Goal: Task Accomplishment & Management: Complete application form

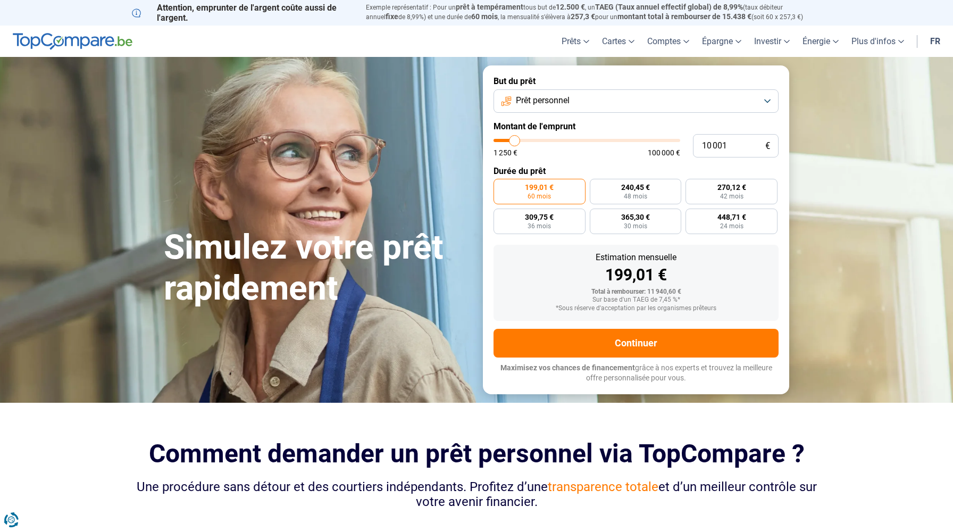
type input "10 500"
type input "10500"
type input "10 750"
type input "10750"
type input "11 750"
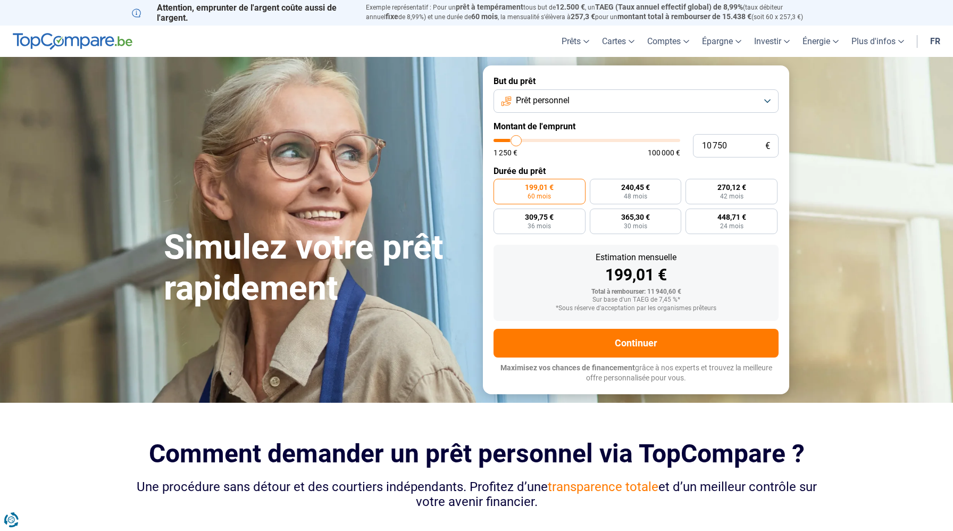
type input "11750"
type input "13 500"
type input "13500"
type input "15 500"
type input "15500"
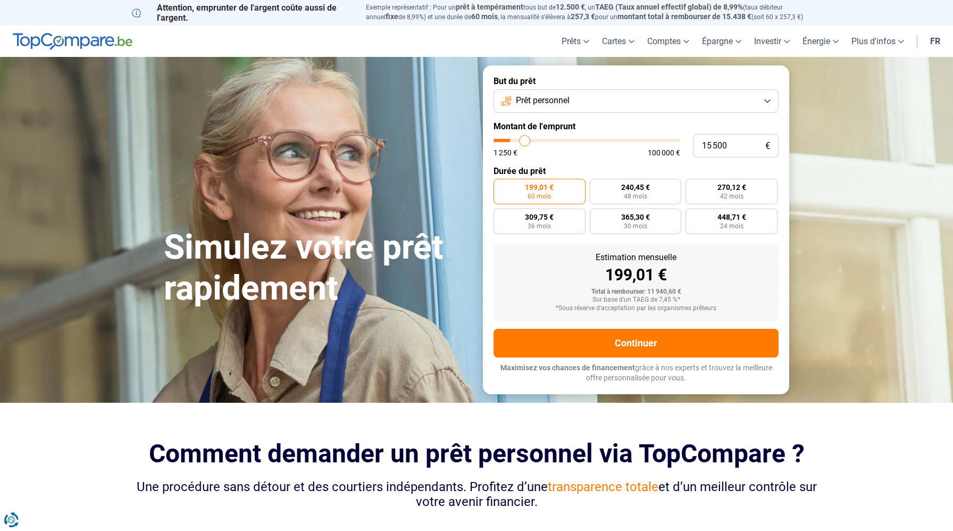
type input "17 750"
type input "17750"
type input "20 000"
type input "20000"
type input "22 000"
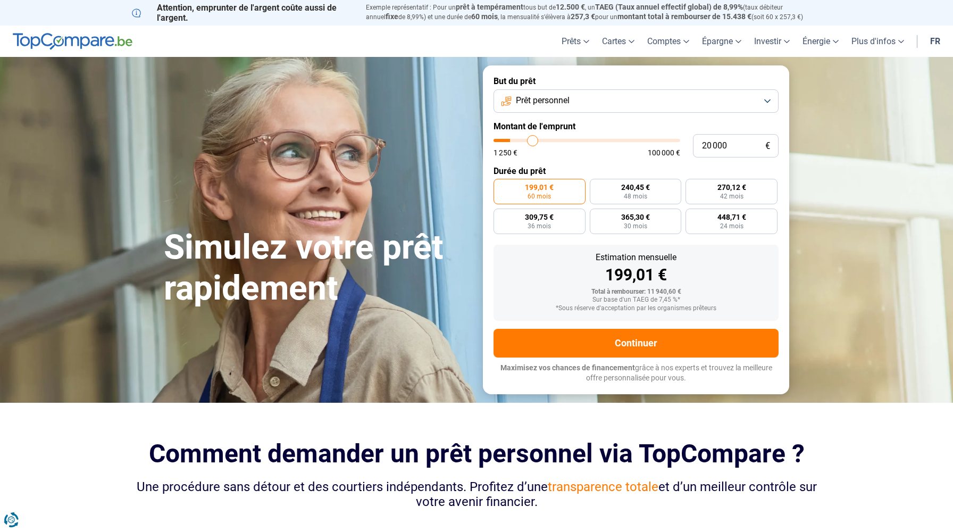
type input "22000"
type input "23 500"
type input "23500"
type input "25 000"
type input "25000"
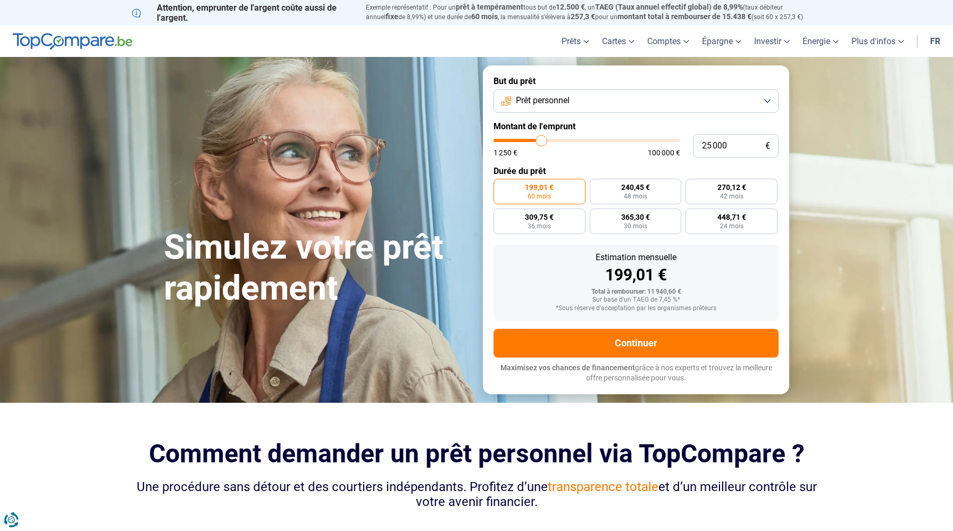
type input "25 750"
type input "25750"
type input "26 500"
type input "26500"
type input "26 750"
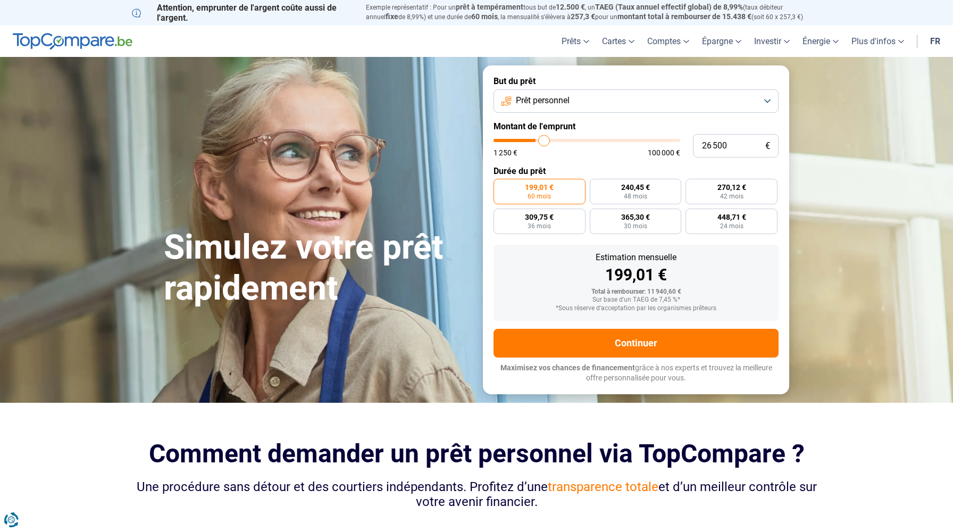
type input "26750"
type input "27 000"
type input "27000"
type input "27 250"
type input "27250"
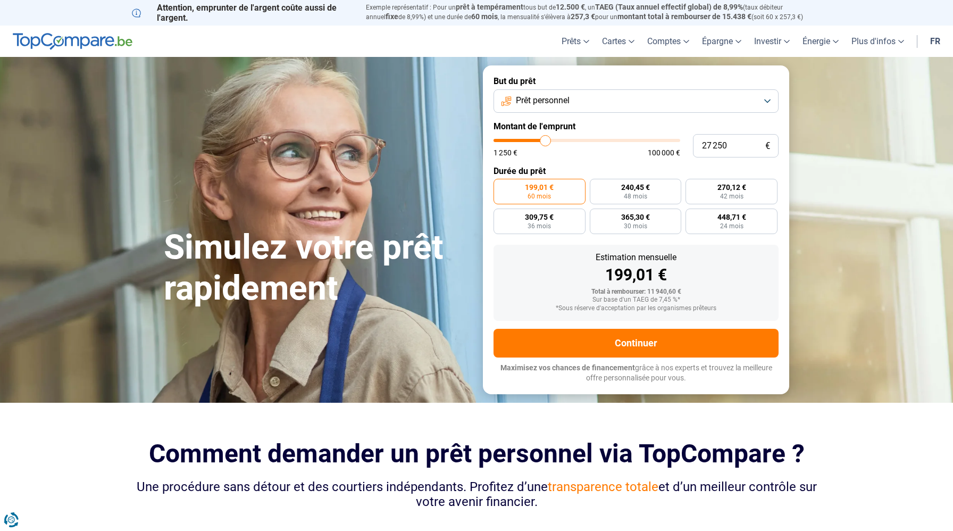
type input "27 750"
type input "27750"
type input "28 000"
type input "28000"
type input "27 750"
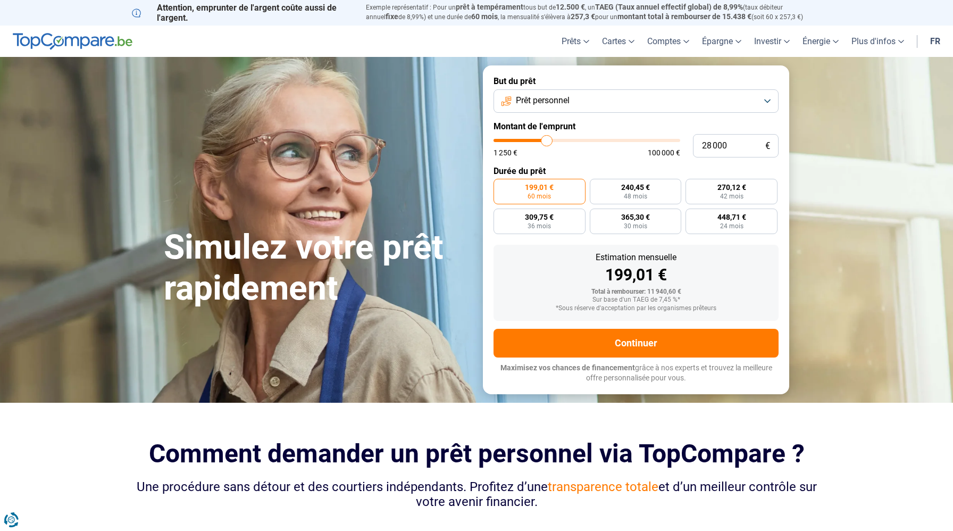
type input "27750"
type input "27 500"
type input "27500"
type input "27 250"
type input "27250"
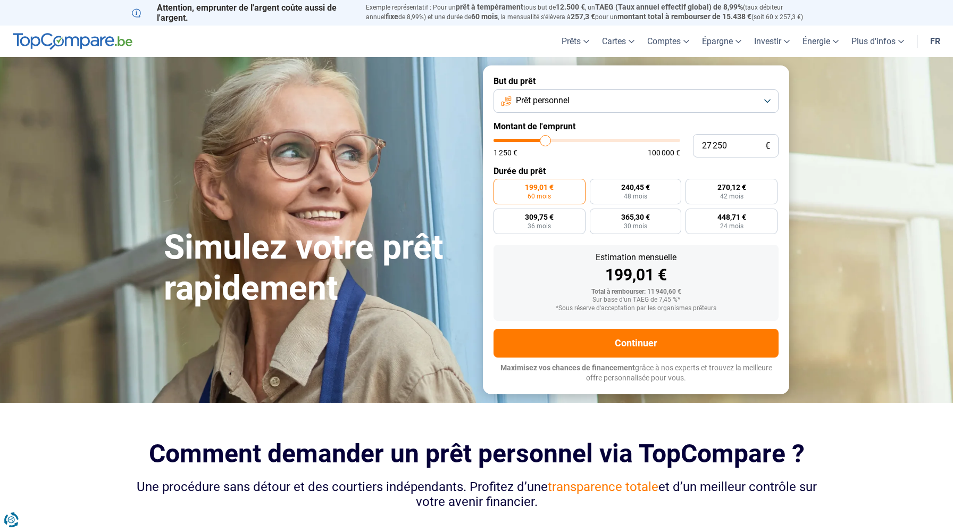
type input "26 250"
type input "26250"
type input "26 000"
type input "26000"
type input "25 750"
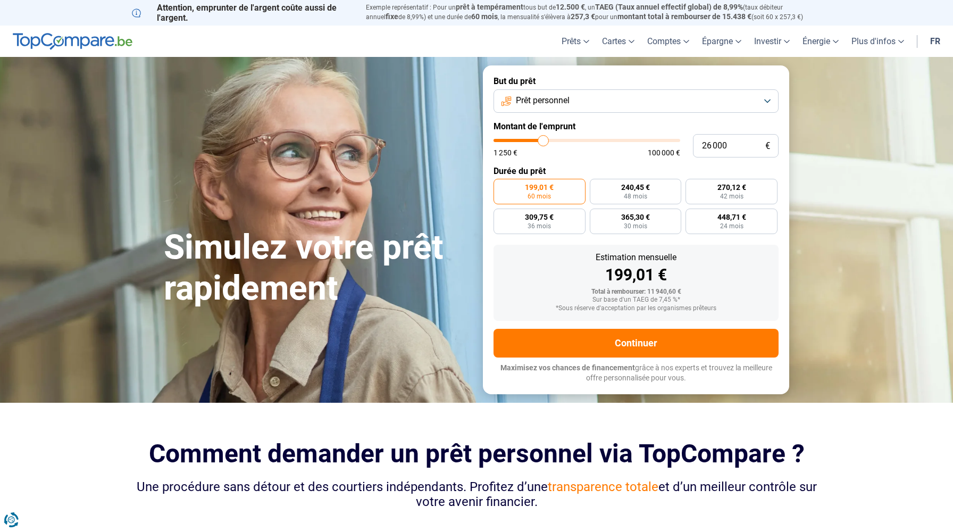
type input "25750"
type input "25 500"
type input "25500"
type input "25 250"
type input "25250"
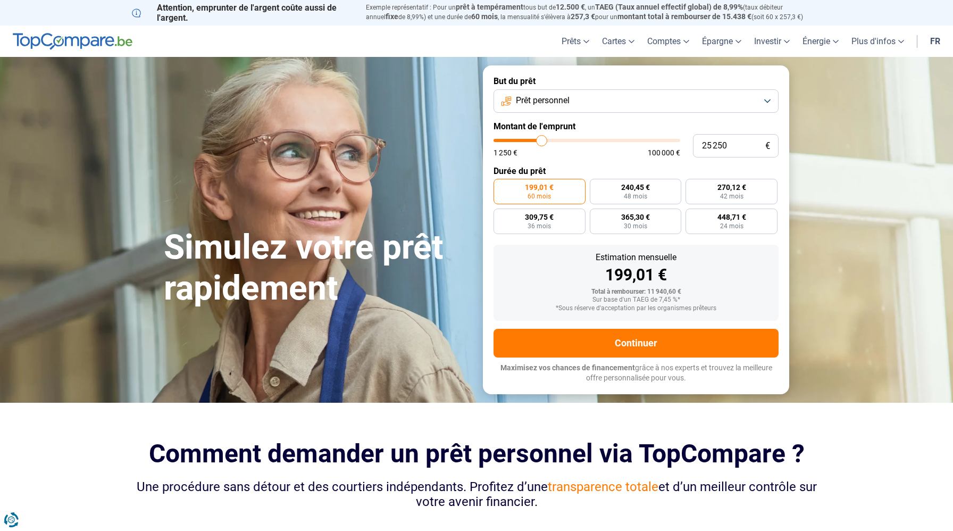
type input "25 000"
type input "25000"
type input "24 750"
type input "24750"
type input "24 500"
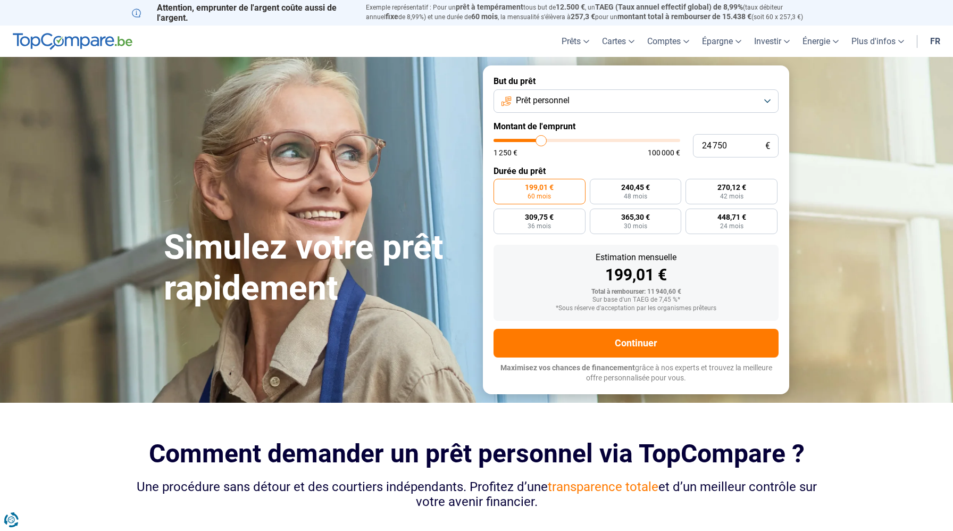
type input "24500"
type input "24 250"
type input "24250"
type input "24 500"
type input "24500"
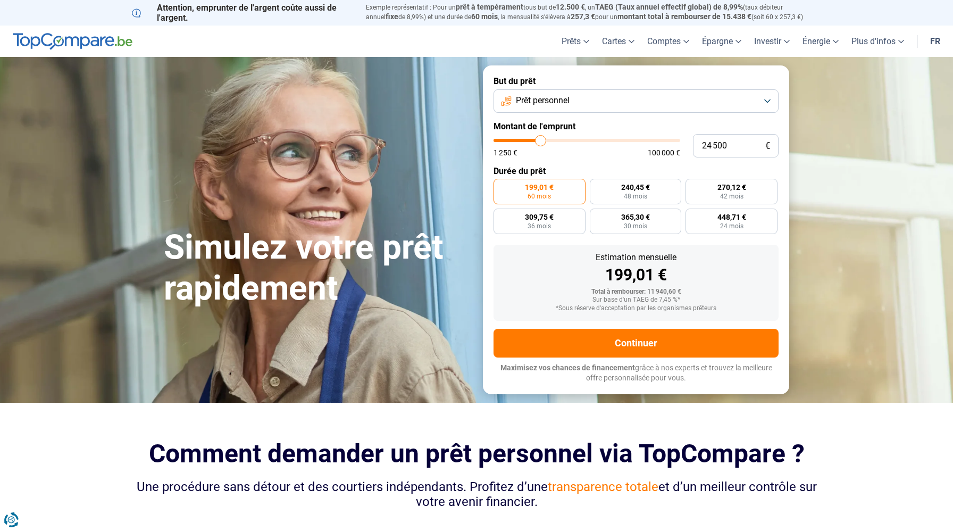
type input "24 750"
type input "24750"
type input "25 000"
drag, startPoint x: 516, startPoint y: 140, endPoint x: 541, endPoint y: 140, distance: 25.5
type input "25000"
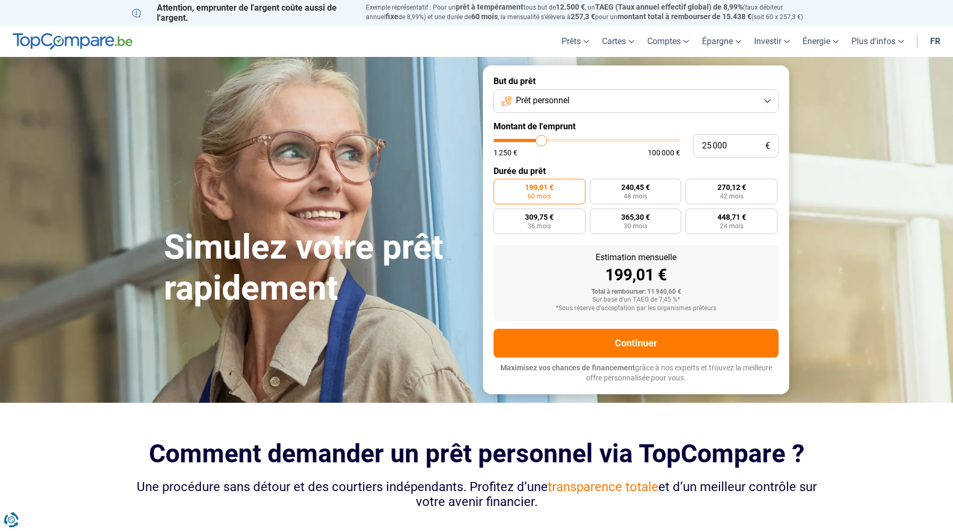
click at [541, 140] on input "range" at bounding box center [586, 140] width 187 height 3
radio input "false"
click at [525, 223] on span "48 mois" at bounding box center [519, 226] width 23 height 6
click at [500, 215] on input "601,06 € 48 mois" at bounding box center [496, 211] width 7 height 7
radio input "true"
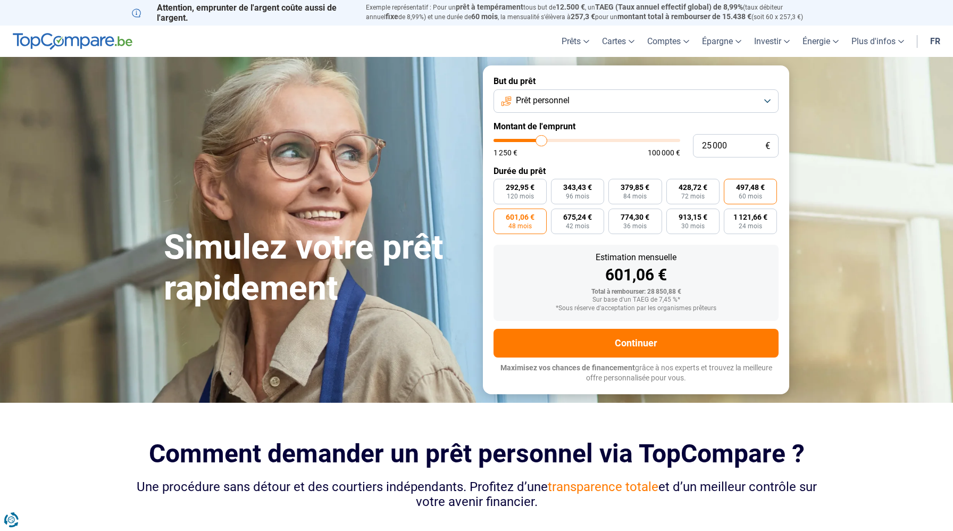
click at [744, 193] on span "60 mois" at bounding box center [749, 196] width 23 height 6
click at [730, 186] on input "497,48 € 60 mois" at bounding box center [726, 182] width 7 height 7
radio input "true"
click at [533, 219] on span "601,06 €" at bounding box center [520, 216] width 29 height 7
click at [500, 215] on input "601,06 € 48 mois" at bounding box center [496, 211] width 7 height 7
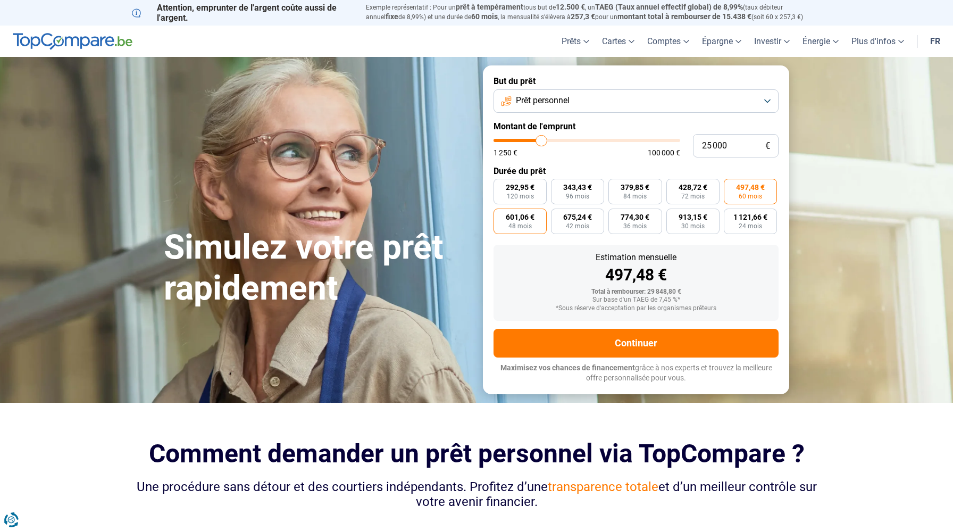
radio input "true"
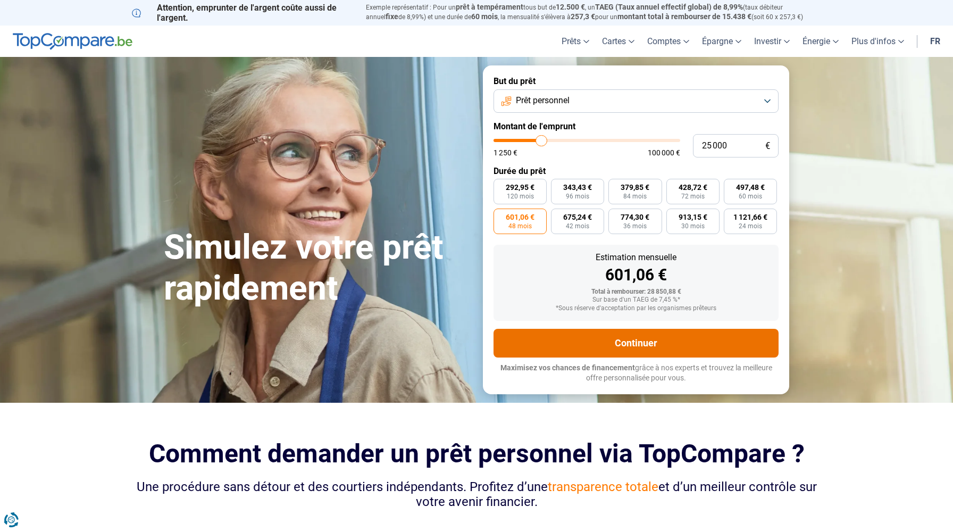
click at [601, 349] on button "Continuer" at bounding box center [635, 343] width 285 height 29
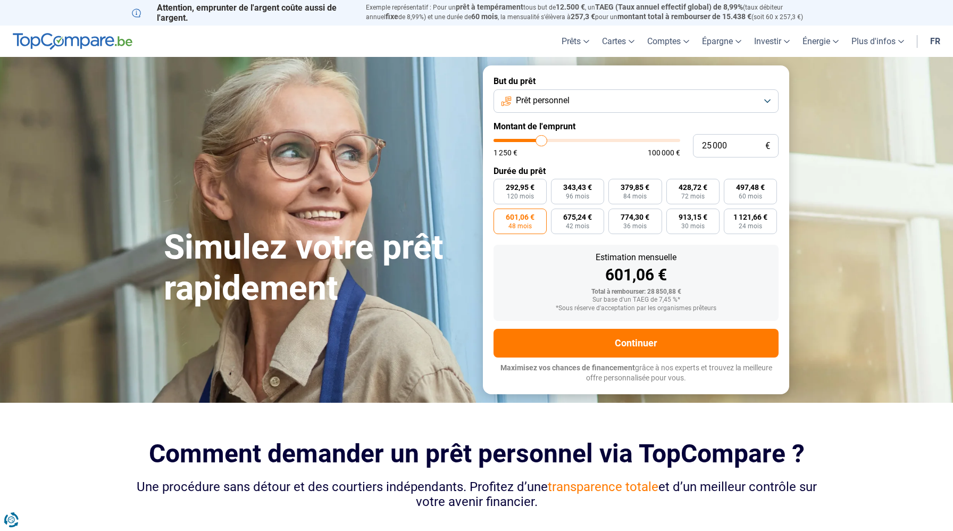
click at [722, 246] on div "Estimation mensuelle 601,06 € Total à rembourser: 28 850,88 € Sur base d'un TAE…" at bounding box center [635, 283] width 285 height 76
click at [752, 195] on span "60 mois" at bounding box center [749, 196] width 23 height 6
click at [730, 186] on input "497,48 € 60 mois" at bounding box center [726, 182] width 7 height 7
radio input "true"
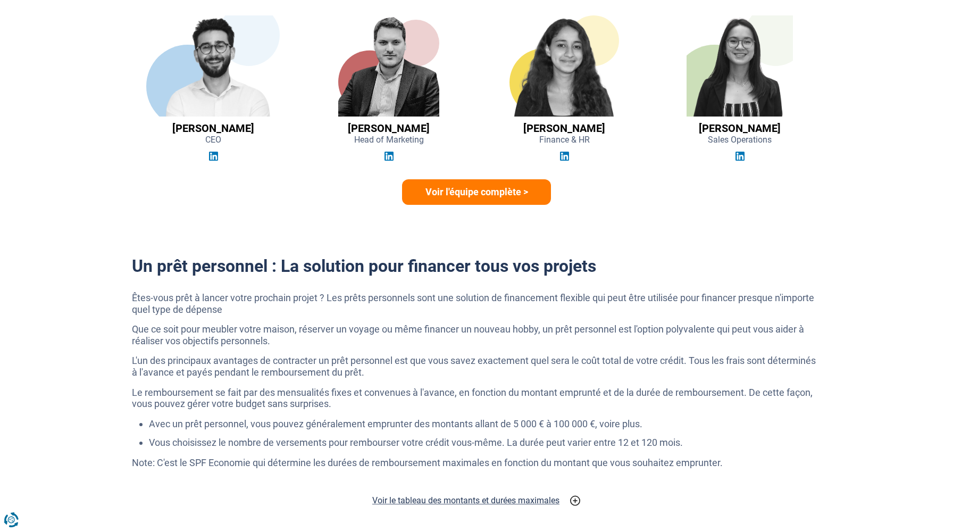
scroll to position [1449, 0]
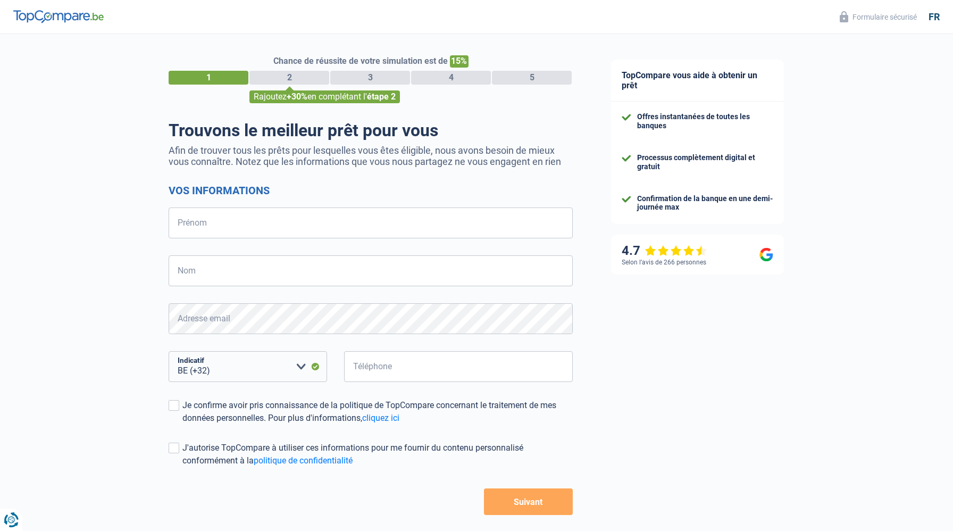
select select "32"
